Goal: Task Accomplishment & Management: Manage account settings

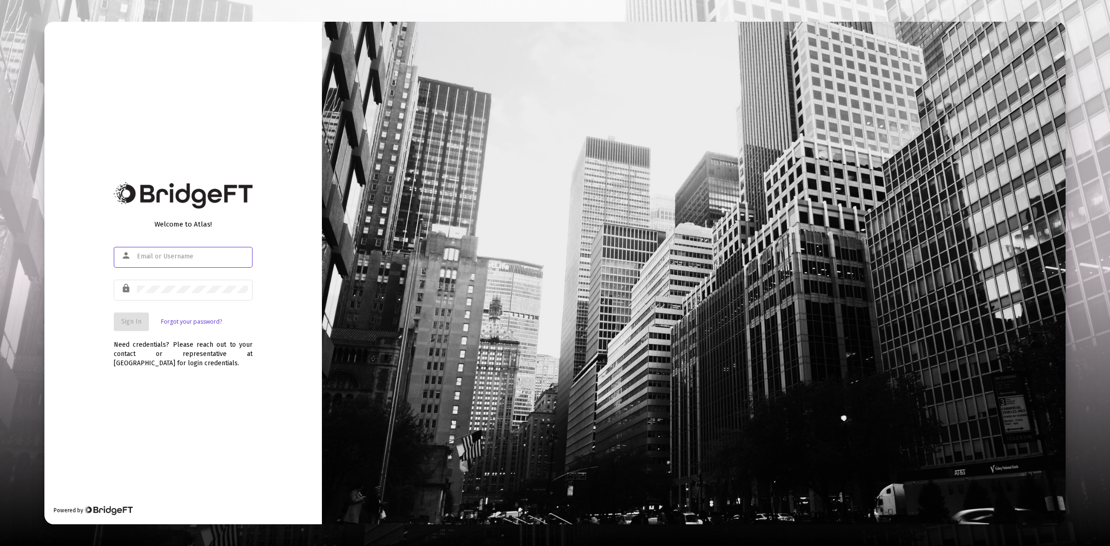
type input "[PERSON_NAME][EMAIL_ADDRESS][DOMAIN_NAME]"
click at [132, 324] on span "Sign In" at bounding box center [131, 322] width 20 height 8
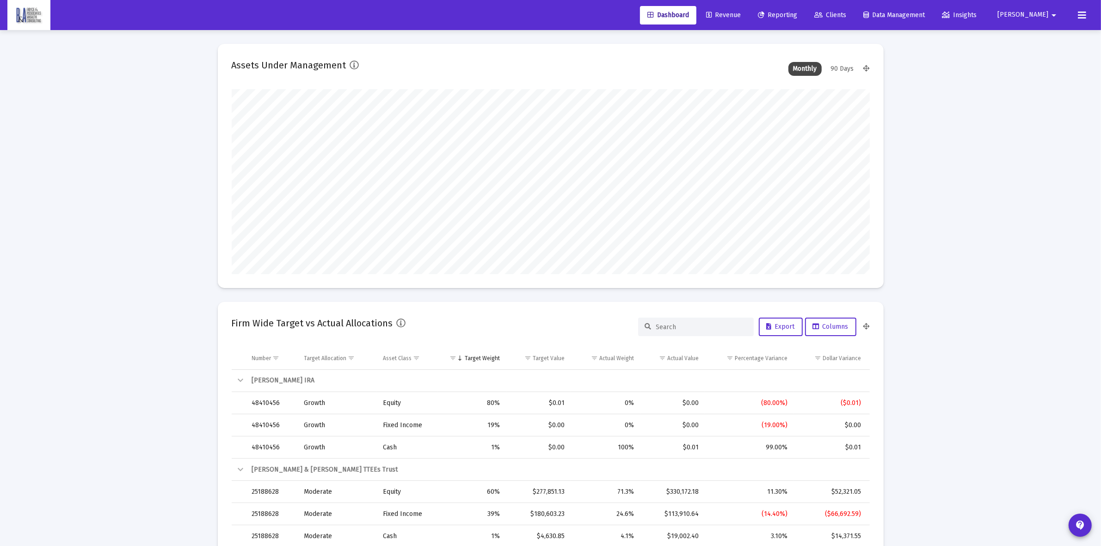
scroll to position [185, 344]
click at [846, 18] on span "Clients" at bounding box center [830, 15] width 32 height 8
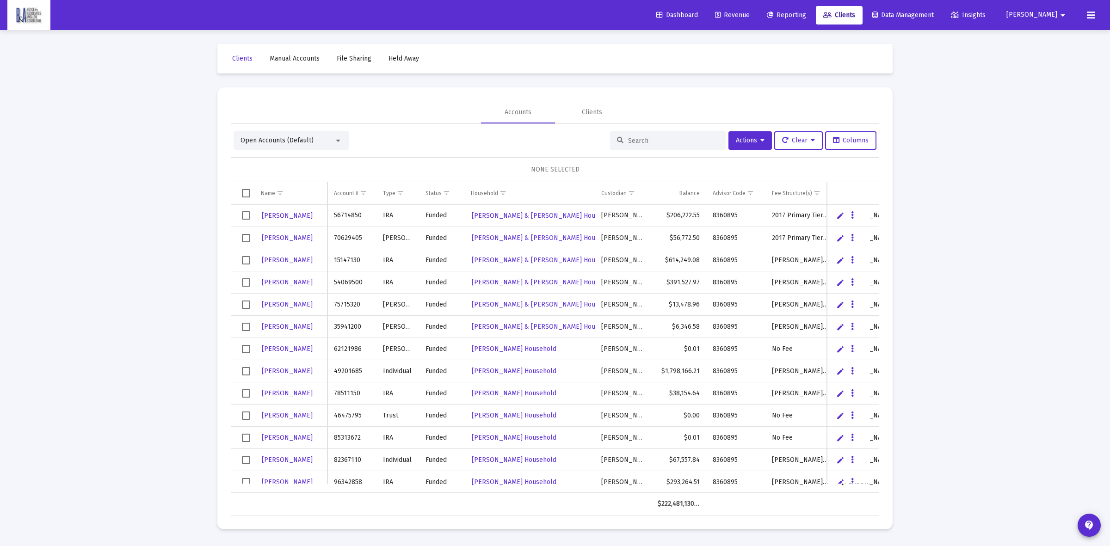
click at [643, 148] on div at bounding box center [668, 140] width 116 height 18
click at [644, 145] on div at bounding box center [668, 140] width 116 height 18
click at [645, 134] on div at bounding box center [668, 140] width 116 height 18
click at [635, 138] on input at bounding box center [673, 141] width 91 height 8
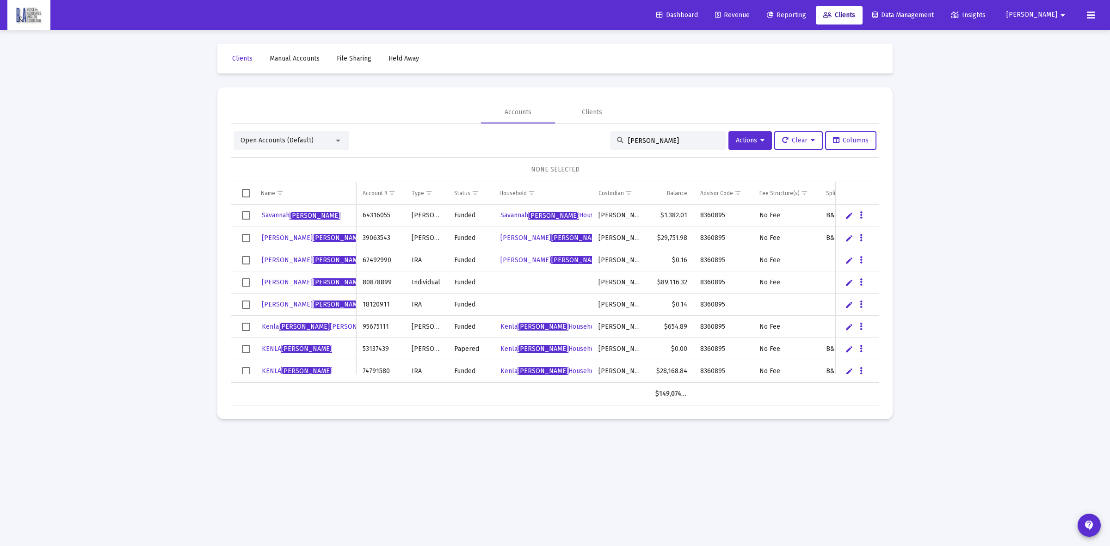
type input "[PERSON_NAME]"
drag, startPoint x: 1082, startPoint y: 16, endPoint x: 1087, endPoint y: 19, distance: 5.6
click at [1084, 16] on button at bounding box center [1090, 15] width 18 height 18
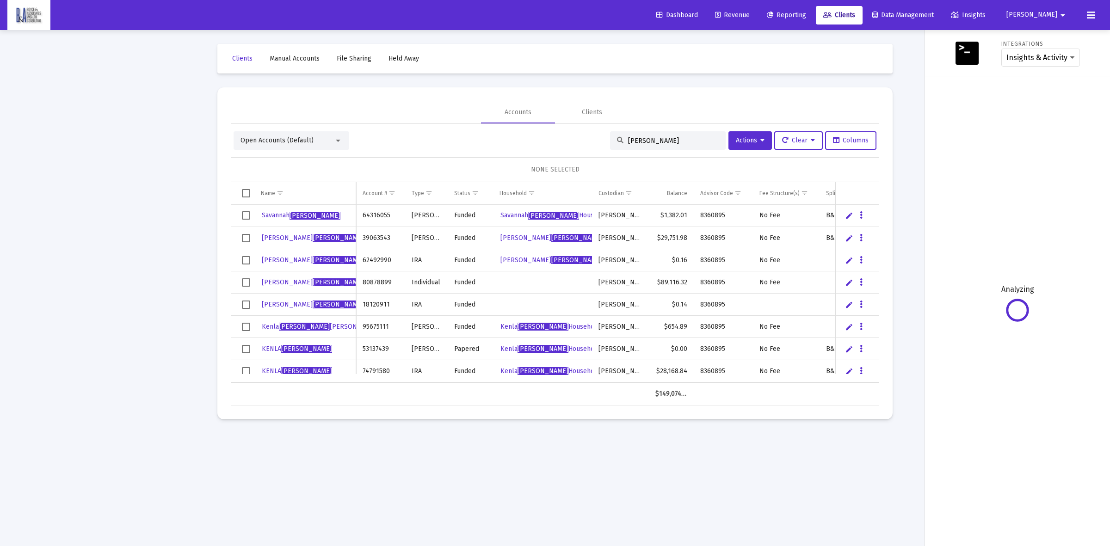
drag, startPoint x: 914, startPoint y: 95, endPoint x: 1022, endPoint y: 26, distance: 128.0
click at [915, 93] on div at bounding box center [555, 273] width 1110 height 546
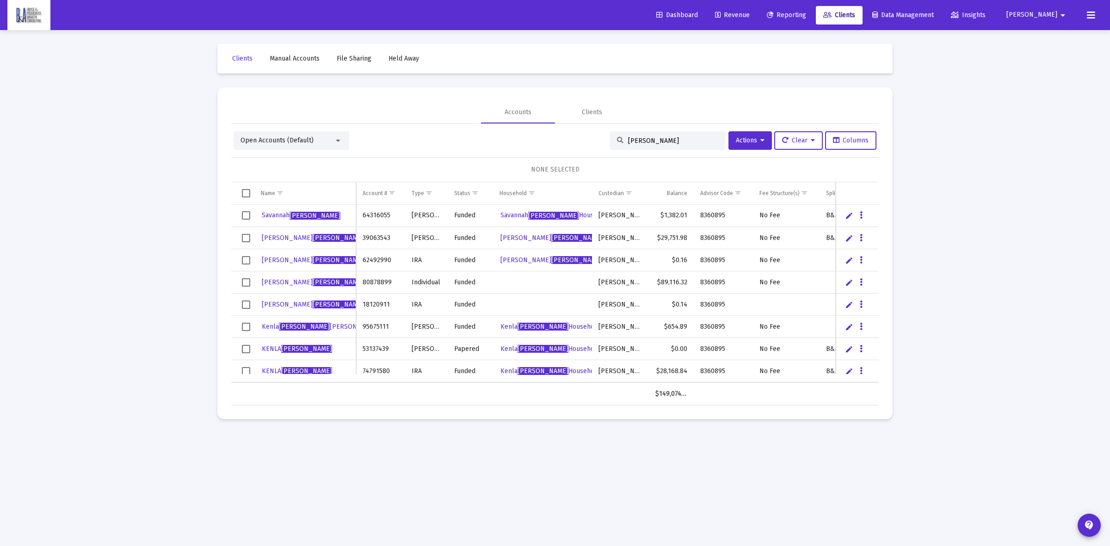
drag, startPoint x: 1061, startPoint y: 12, endPoint x: 1063, endPoint y: 17, distance: 5.6
click at [1062, 12] on mat-icon "arrow_drop_down" at bounding box center [1062, 15] width 11 height 18
click at [1053, 33] on span "Settings" at bounding box center [1063, 39] width 27 height 22
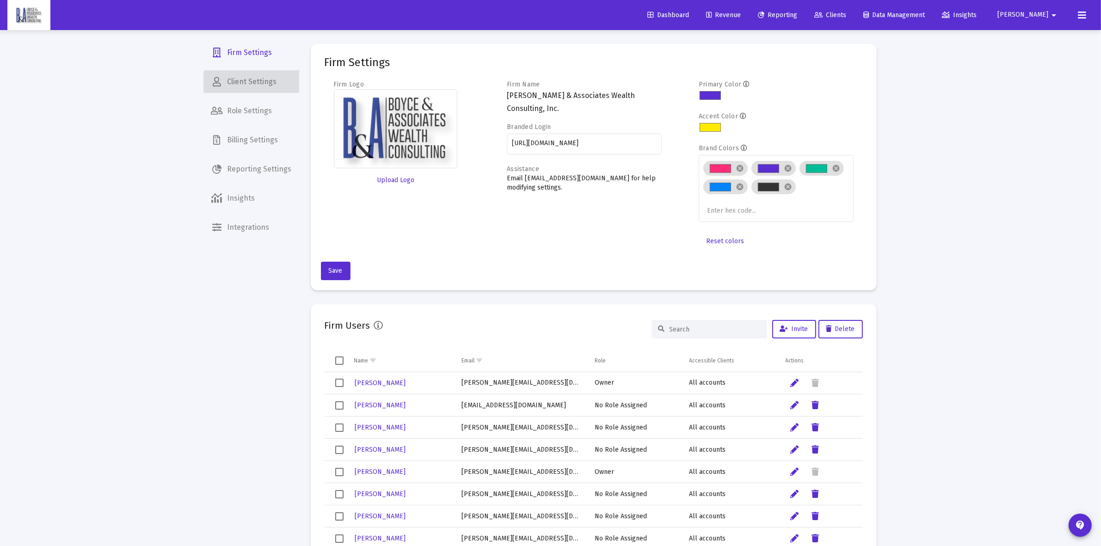
click at [260, 83] on span "Client Settings" at bounding box center [251, 82] width 95 height 22
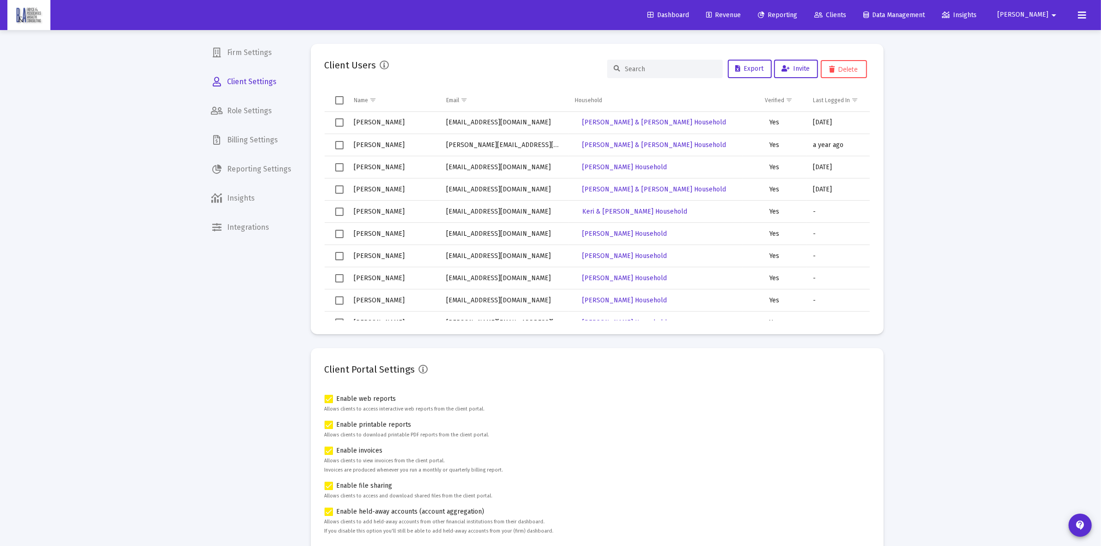
click at [658, 74] on div at bounding box center [665, 69] width 116 height 18
click at [657, 65] on input at bounding box center [670, 69] width 91 height 8
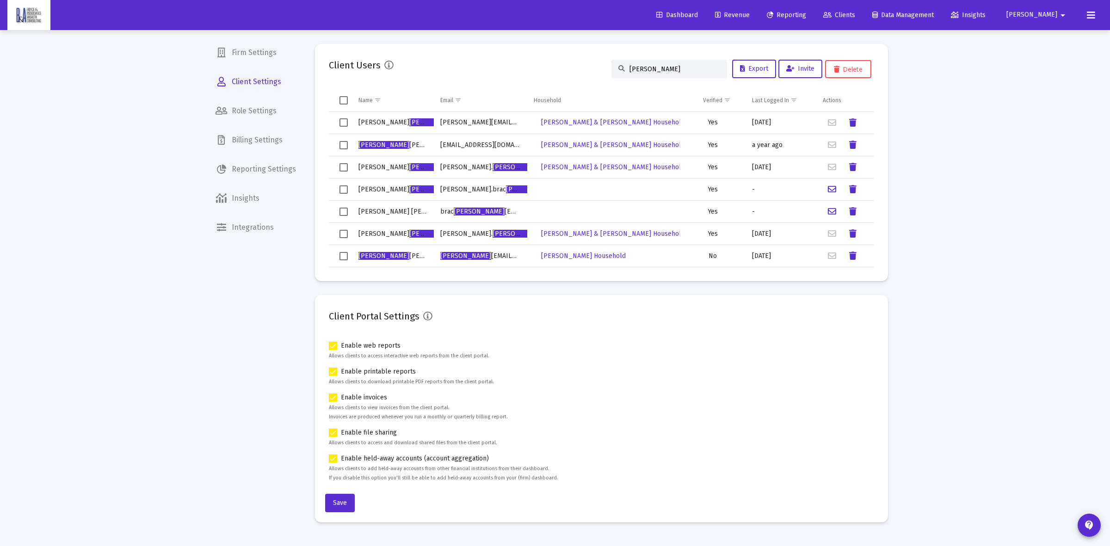
type input "[PERSON_NAME]"
